Goal: Task Accomplishment & Management: Manage account settings

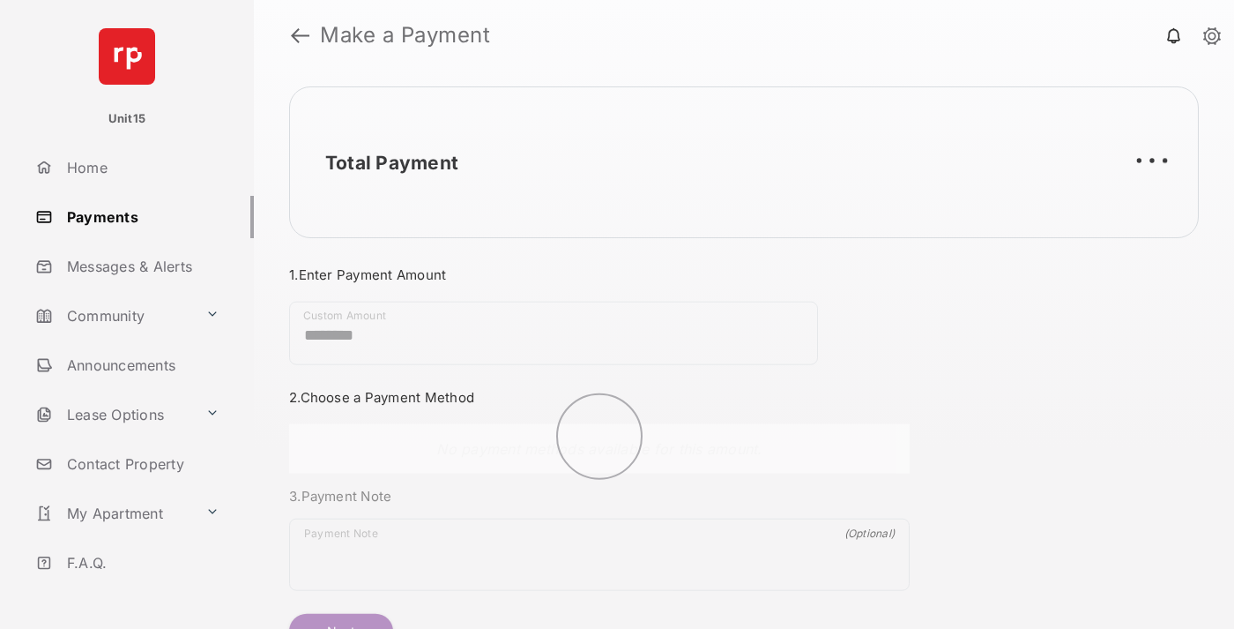
scroll to position [95, 0]
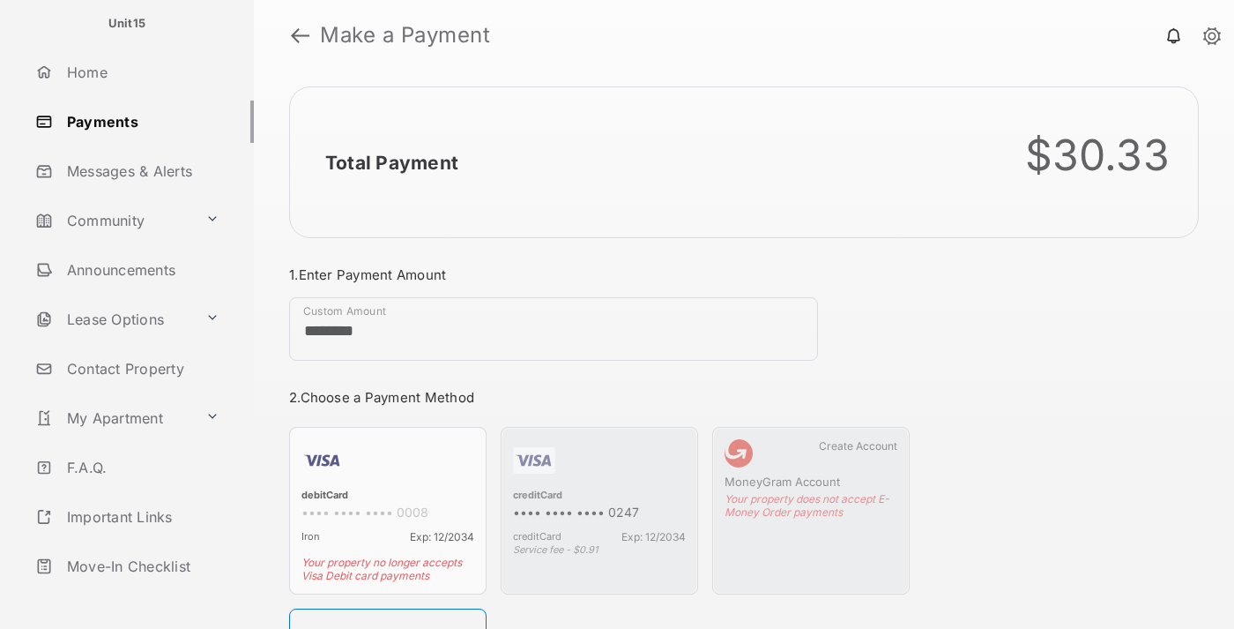
click at [138, 594] on link "Logout" at bounding box center [141, 615] width 226 height 42
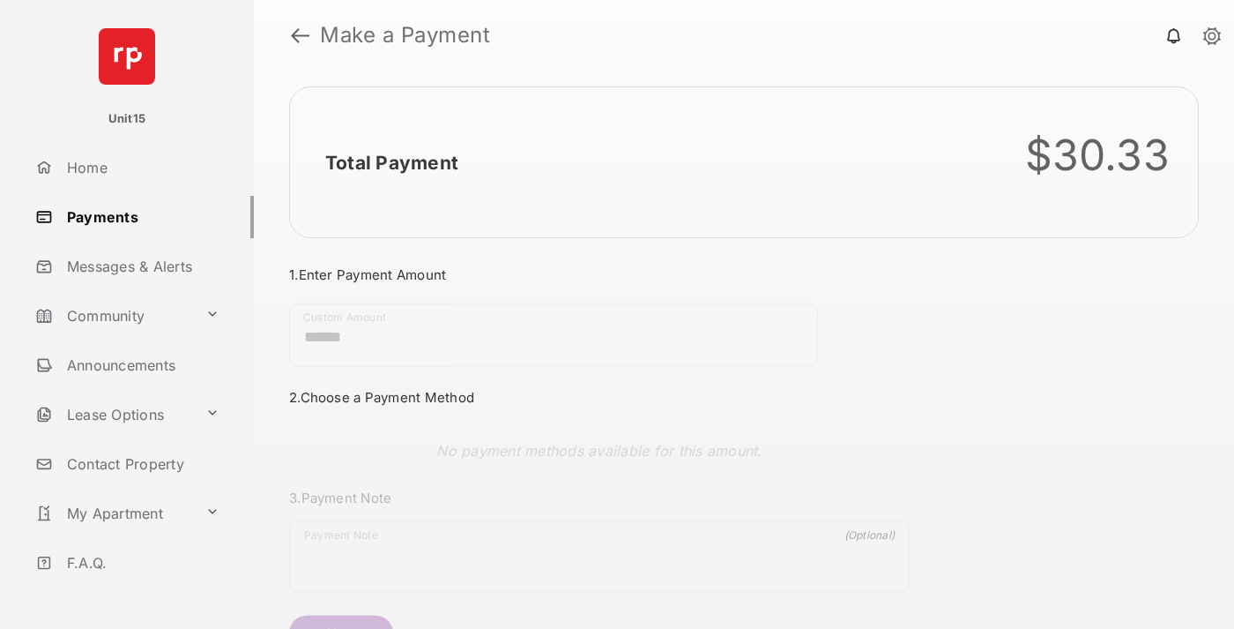
scroll to position [95, 0]
